Goal: Communication & Community: Answer question/provide support

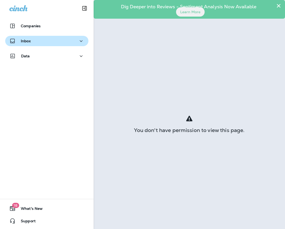
click at [35, 42] on div "Inbox" at bounding box center [46, 41] width 75 height 6
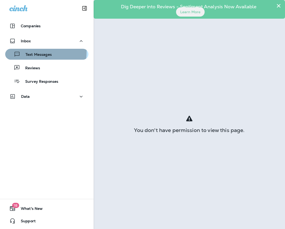
drag, startPoint x: 28, startPoint y: 52, endPoint x: 82, endPoint y: 60, distance: 54.3
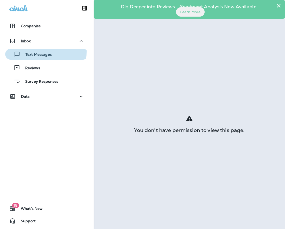
click at [29, 52] on div "Text Messages" at bounding box center [29, 54] width 44 height 8
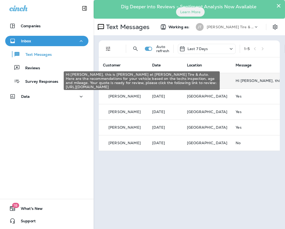
click at [235, 82] on div "Hi [PERSON_NAME], this is [PERSON_NAME] at [PERSON_NAME] Tire & Auto. Here are …" at bounding box center [270, 81] width 70 height 4
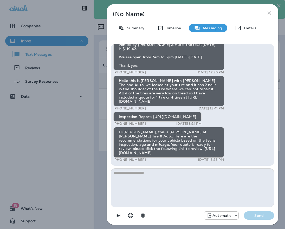
click at [270, 12] on icon "button" at bounding box center [269, 13] width 6 height 6
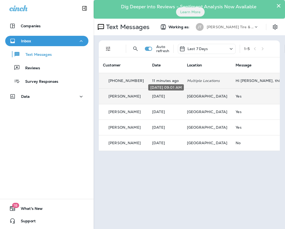
click at [157, 95] on p "[DATE]" at bounding box center [165, 96] width 26 height 4
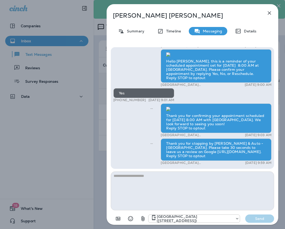
click at [270, 14] on icon "button" at bounding box center [268, 12] width 3 height 3
